Goal: Learn about a topic

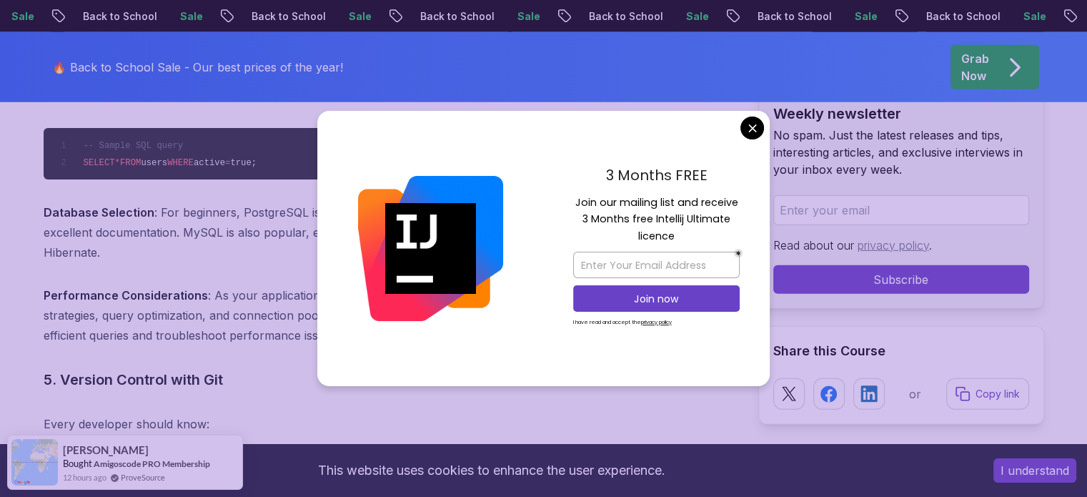
scroll to position [3919, 0]
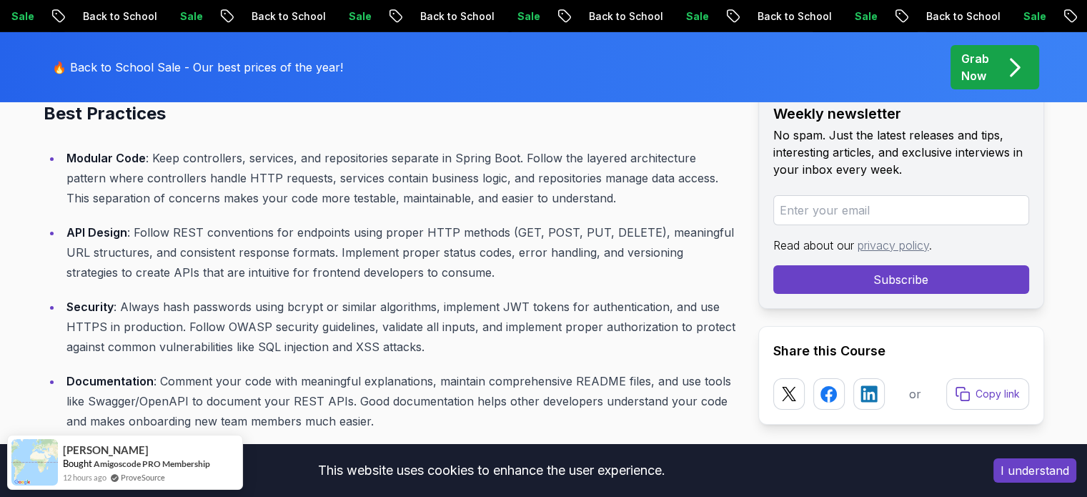
scroll to position [5136, 0]
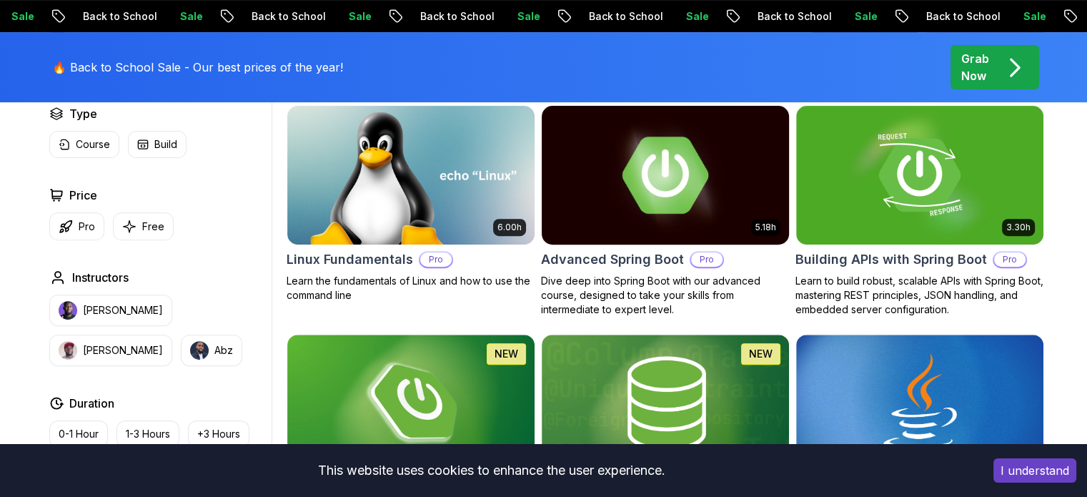
scroll to position [474, 0]
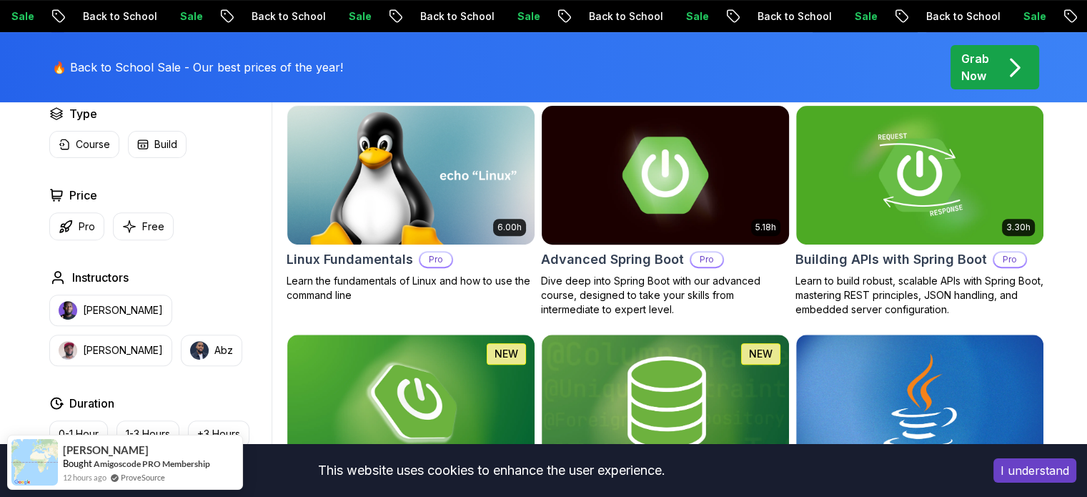
click at [639, 249] on h2 "Advanced Spring Boot" at bounding box center [612, 259] width 143 height 20
